Goal: Information Seeking & Learning: Find specific page/section

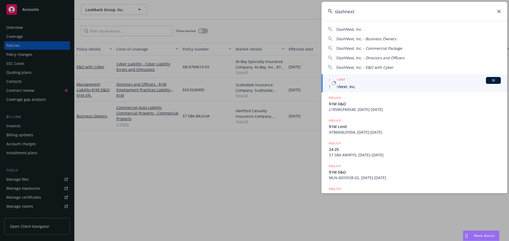
type input "slashnext"
click at [347, 85] on span "SlashNext, Inc." at bounding box center [415, 87] width 172 height 6
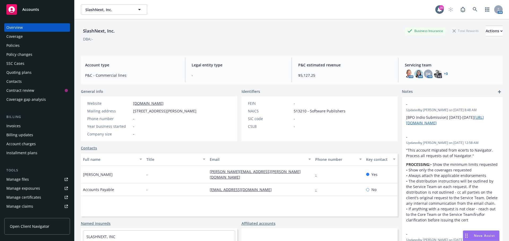
click at [20, 46] on div "Policies" at bounding box center [36, 45] width 61 height 8
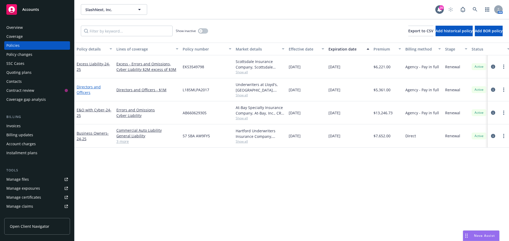
click at [81, 89] on link "Directors and Officers" at bounding box center [89, 90] width 24 height 11
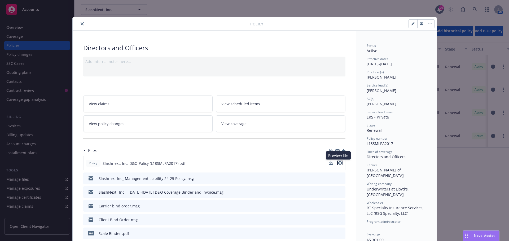
click at [339, 163] on icon "preview file" at bounding box center [340, 163] width 5 height 4
click at [330, 163] on icon "download file" at bounding box center [330, 162] width 3 height 3
click at [81, 25] on icon "close" at bounding box center [82, 23] width 3 height 3
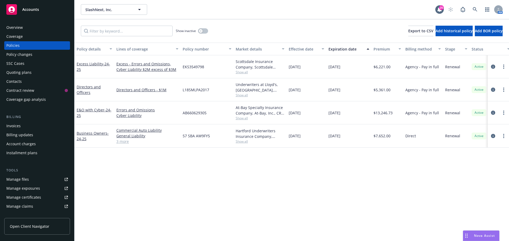
click at [14, 27] on div "Overview" at bounding box center [14, 27] width 16 height 8
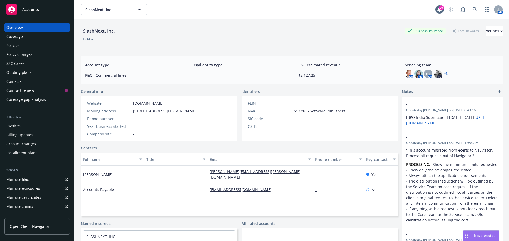
click at [444, 73] on link "+ 3" at bounding box center [446, 73] width 4 height 3
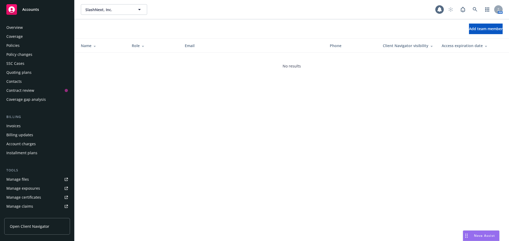
scroll to position [104, 0]
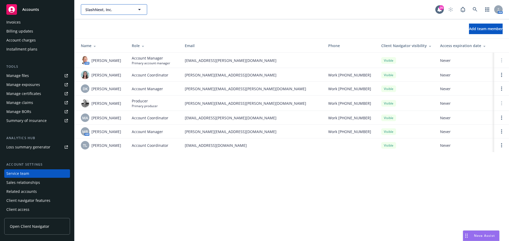
click at [115, 11] on span "SlashNext, Inc." at bounding box center [108, 10] width 46 height 6
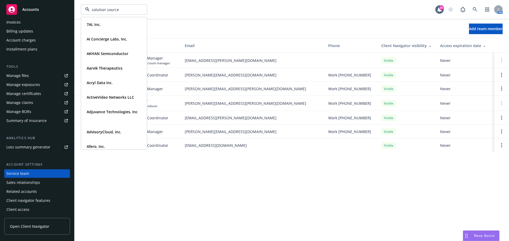
type input "solution sources"
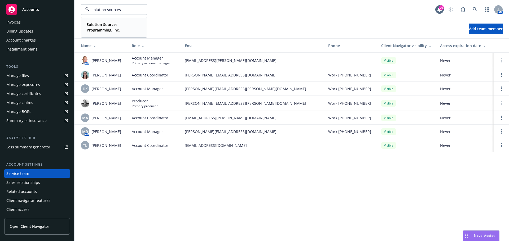
click at [117, 27] on span "Solution Sources Programming, Inc." at bounding box center [114, 27] width 54 height 11
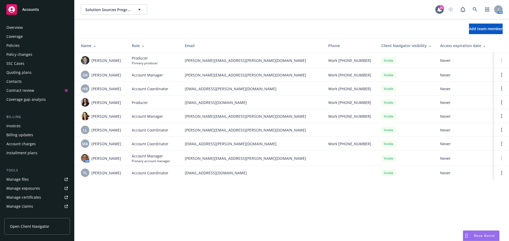
click at [14, 46] on div "Policies" at bounding box center [12, 45] width 13 height 8
